Goal: Find specific page/section: Find specific page/section

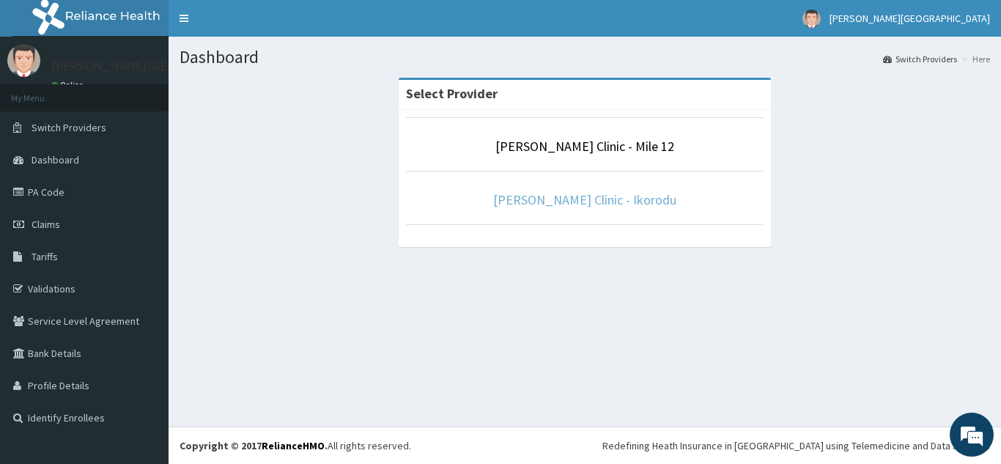
click at [613, 207] on link "[PERSON_NAME] Clinic - Ikorodu" at bounding box center [584, 199] width 183 height 17
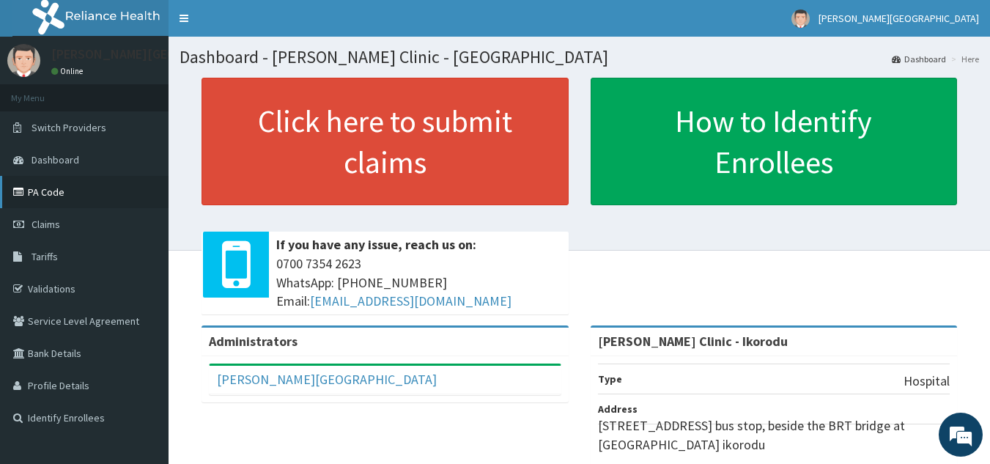
click at [67, 185] on link "PA Code" at bounding box center [84, 192] width 168 height 32
